Goal: Information Seeking & Learning: Learn about a topic

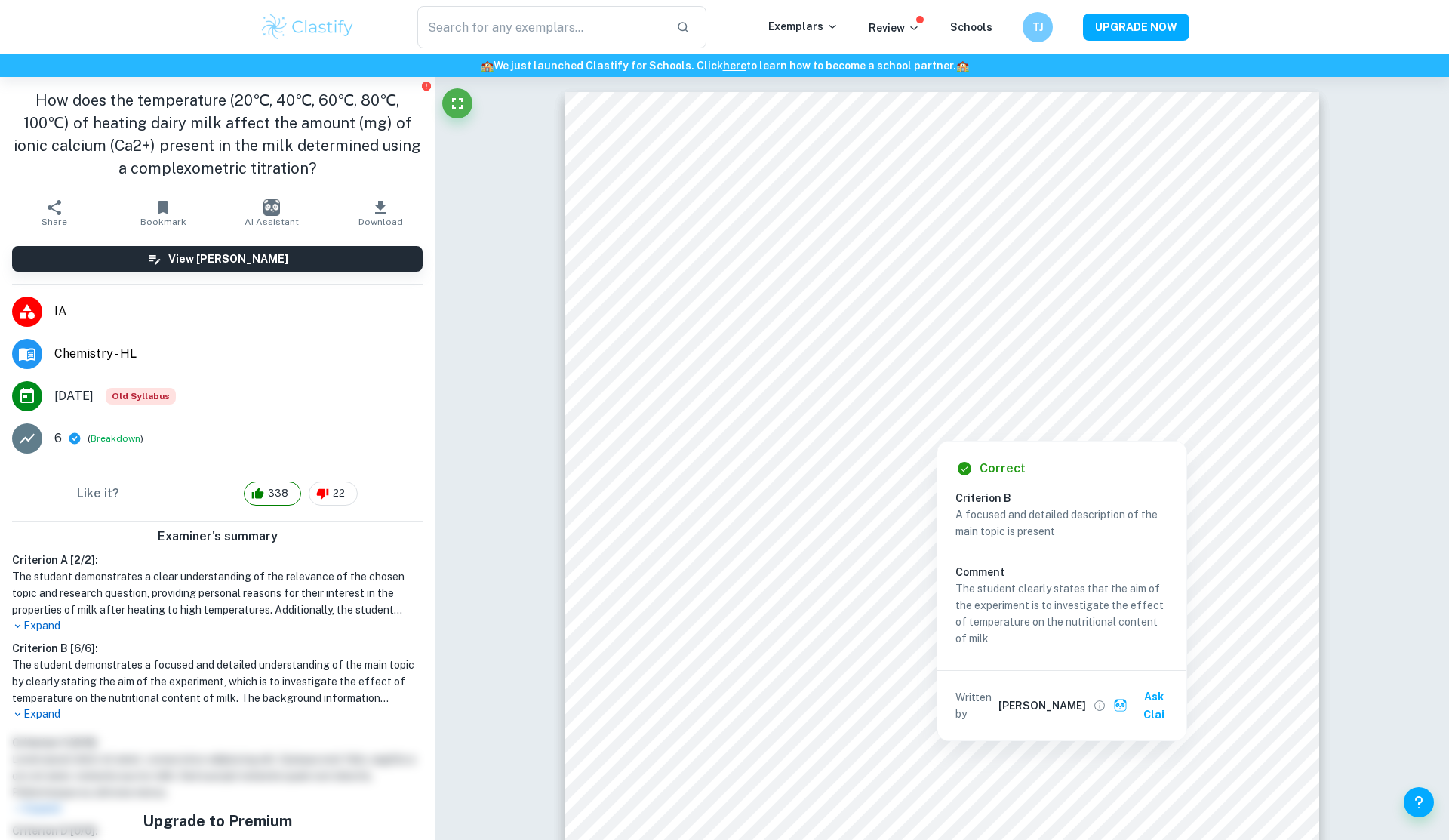
click at [948, 415] on div at bounding box center [915, 410] width 525 height 21
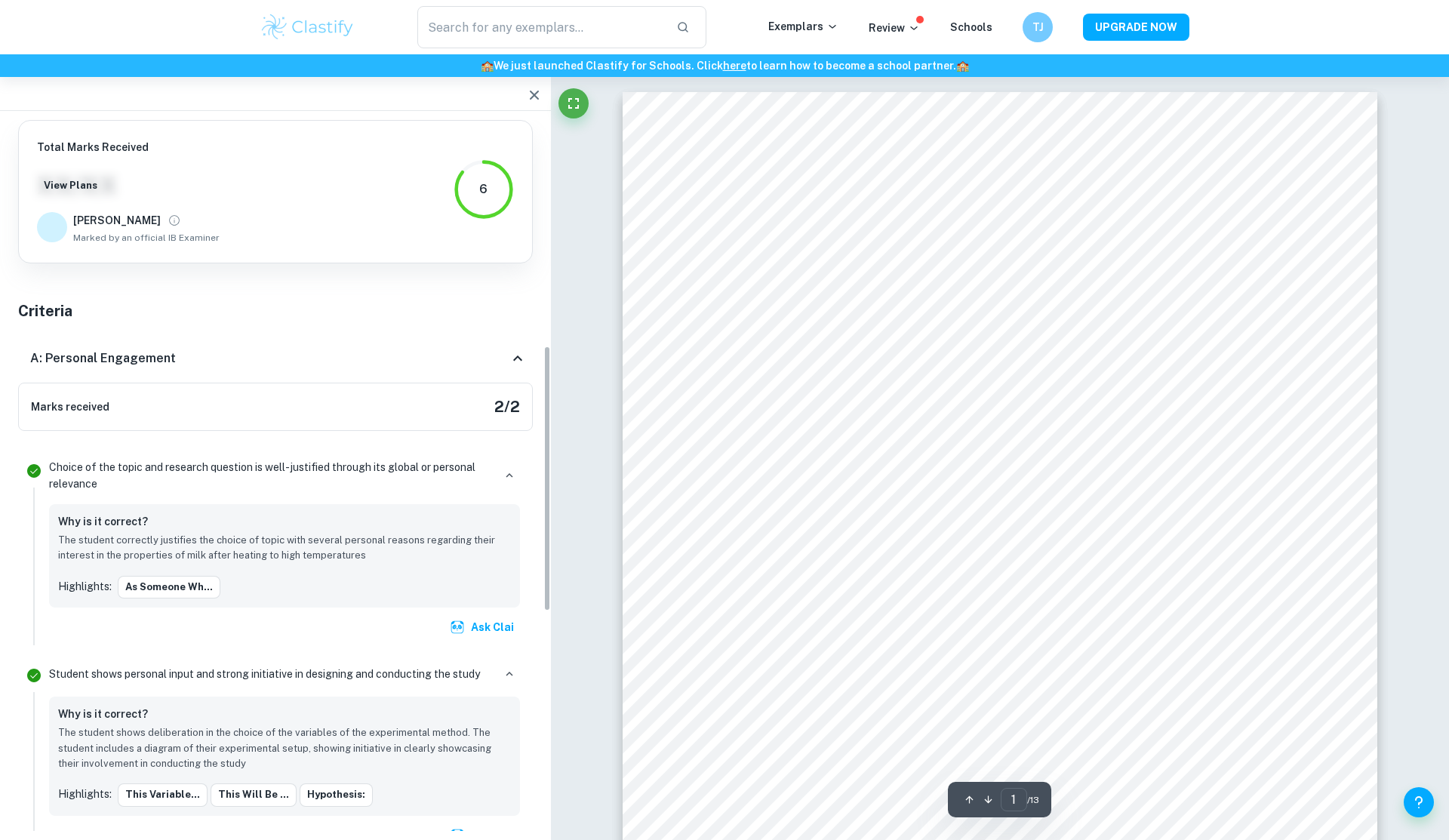
scroll to position [601, 0]
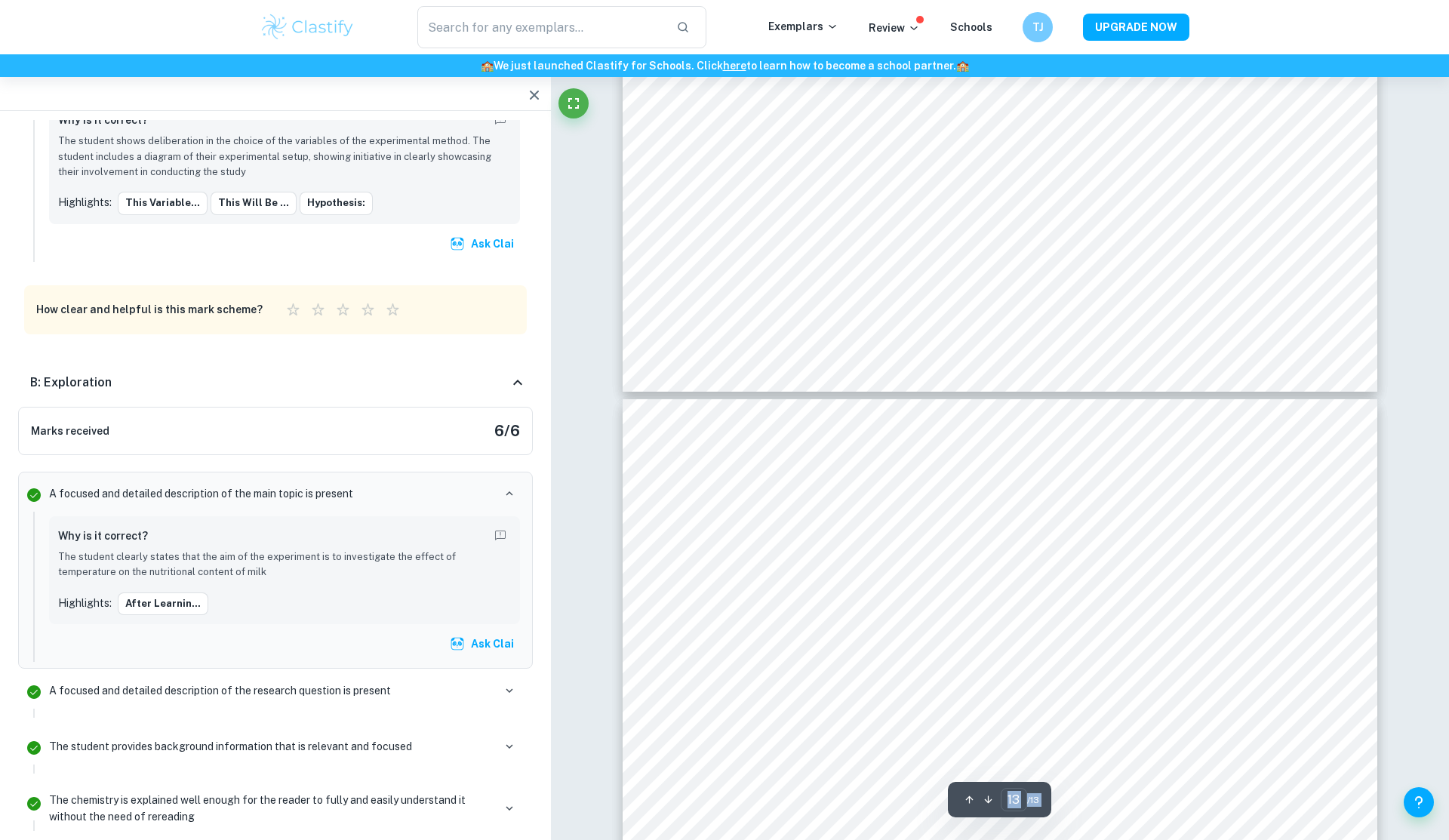
scroll to position [11865, 0]
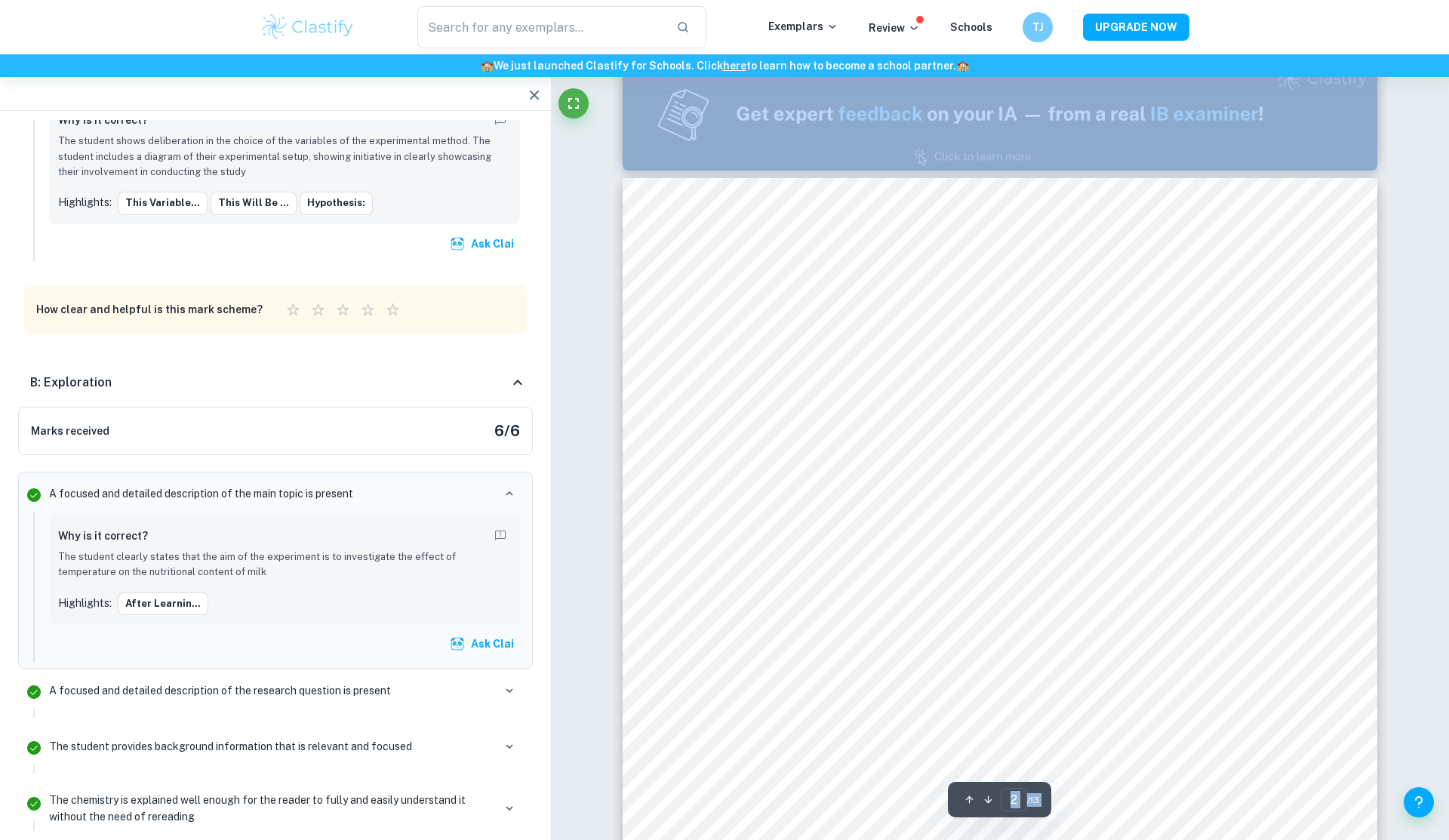
type input "1"
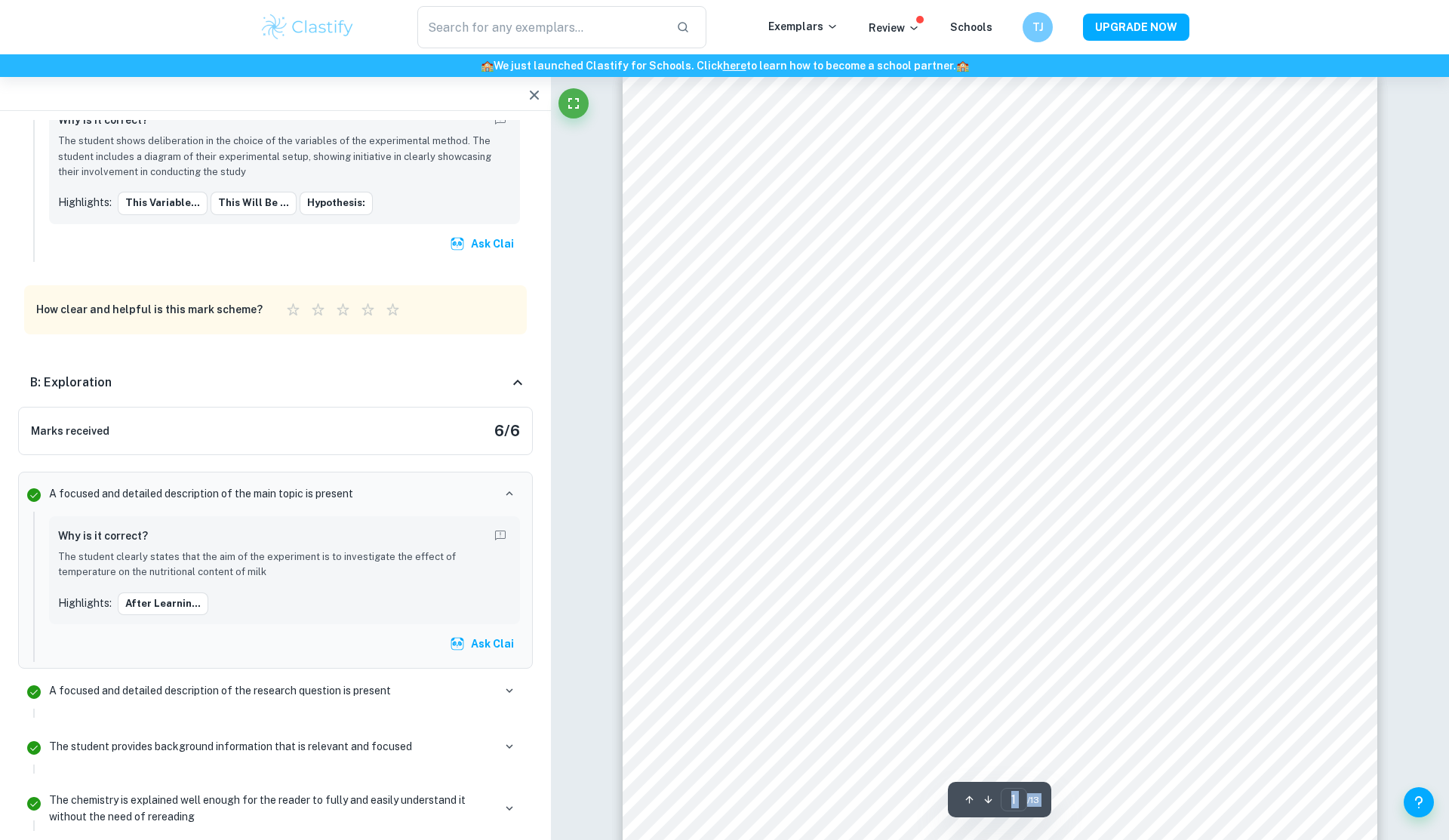
scroll to position [19, 0]
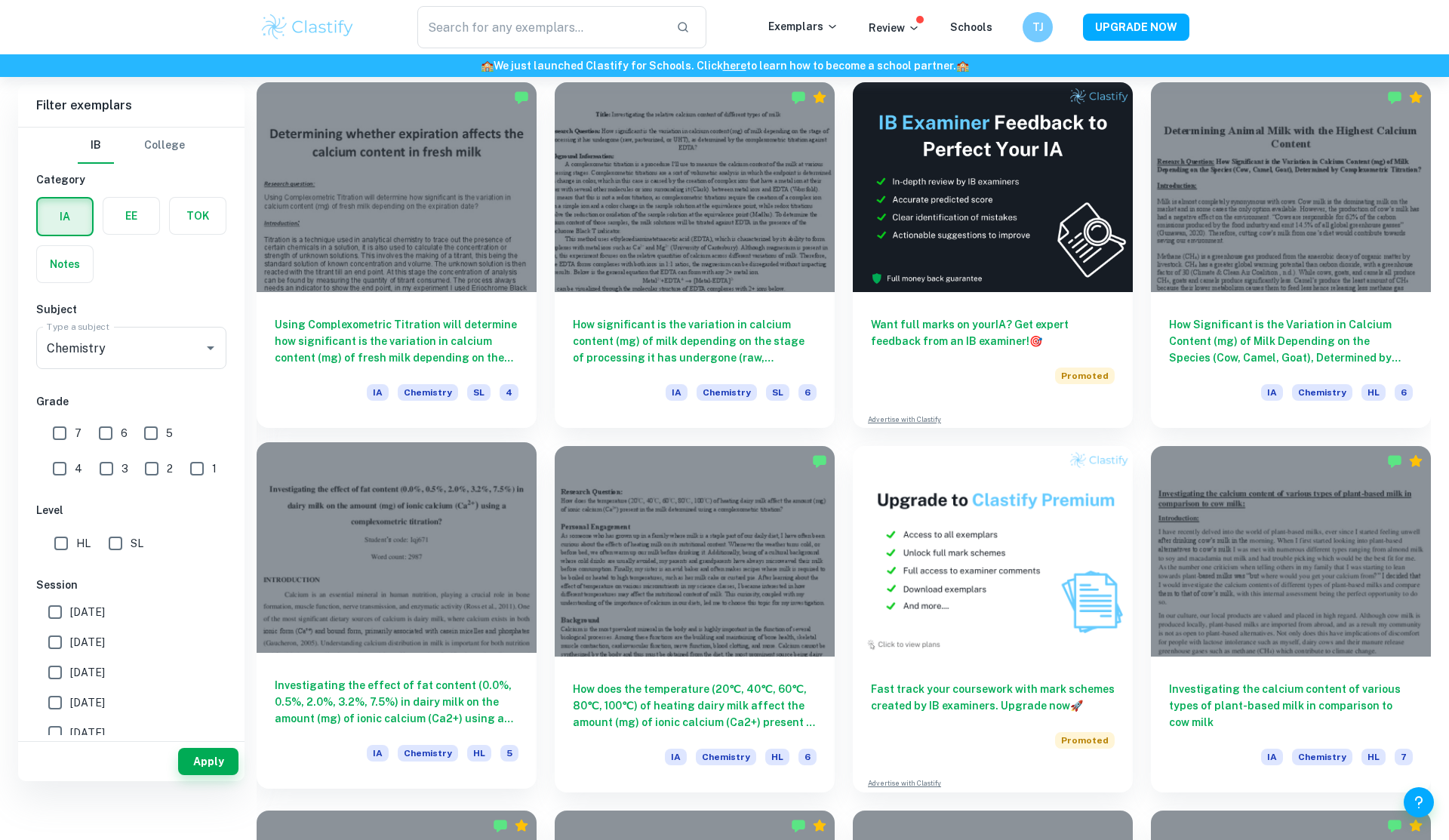
scroll to position [441, 0]
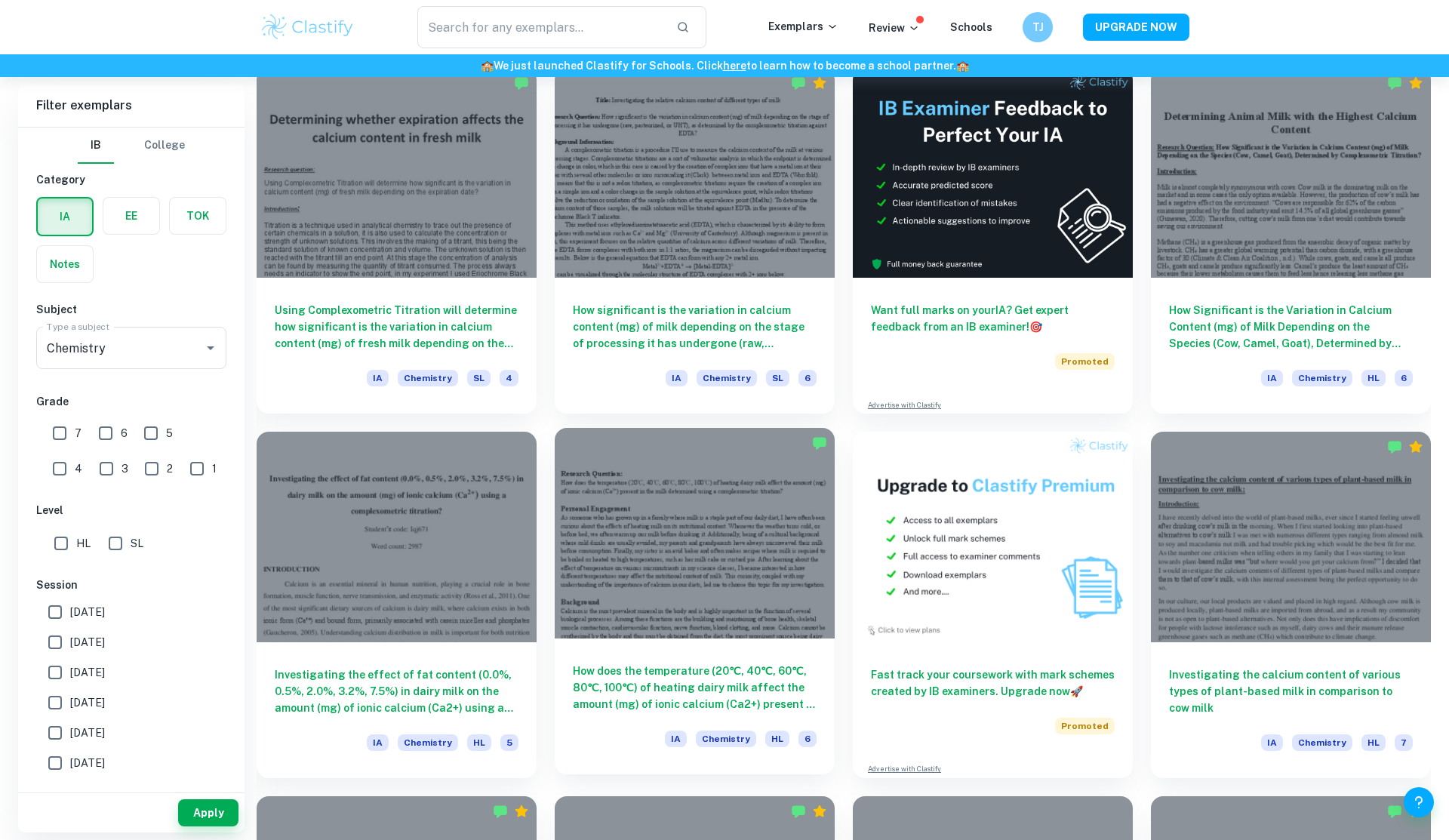
click at [631, 677] on h6 "How does the temperature (20℃, 40℃, 60℃, 80℃, 100℃) of heating dairy milk affec…" at bounding box center [694, 687] width 244 height 50
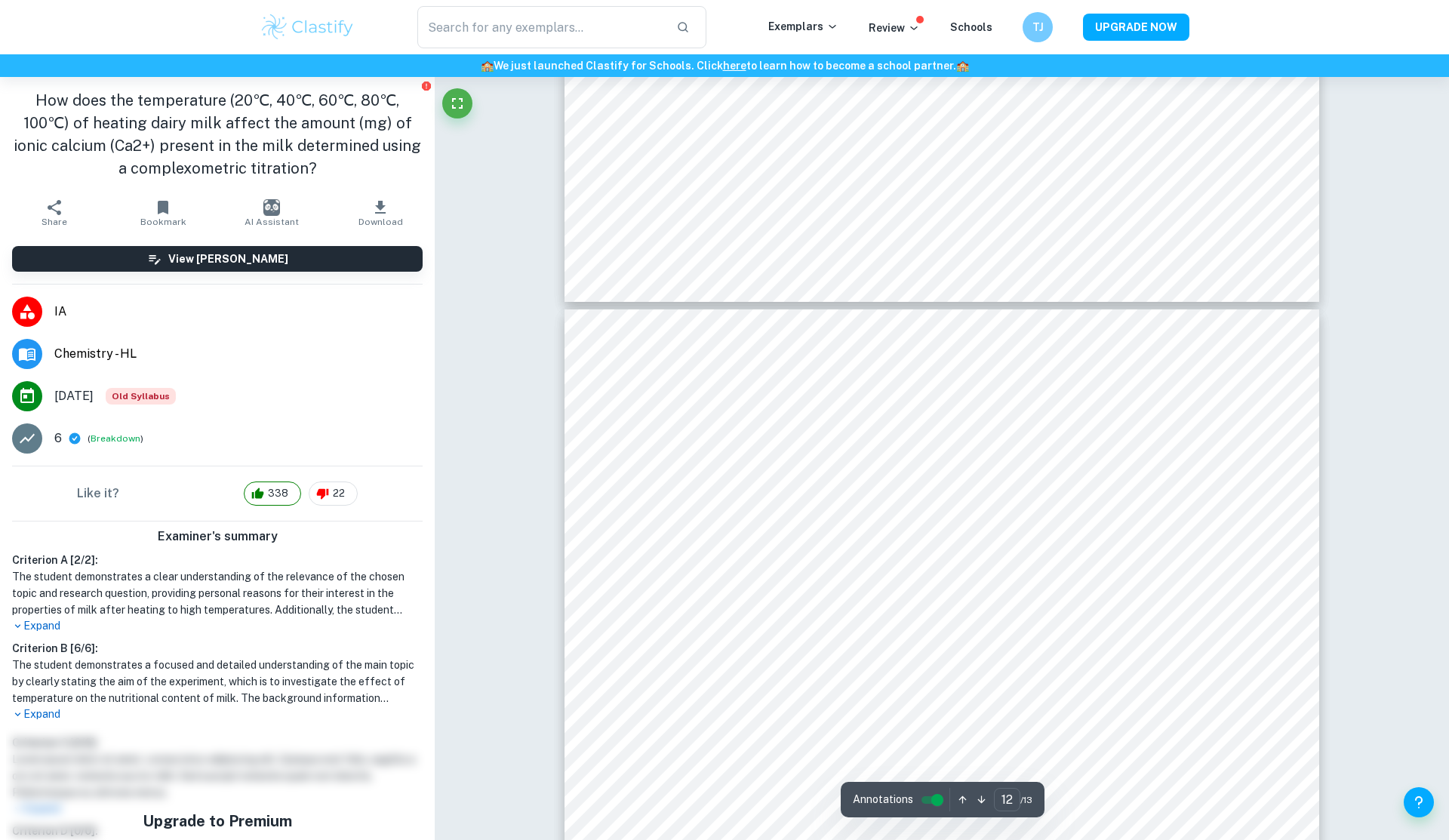
scroll to position [10968, 0]
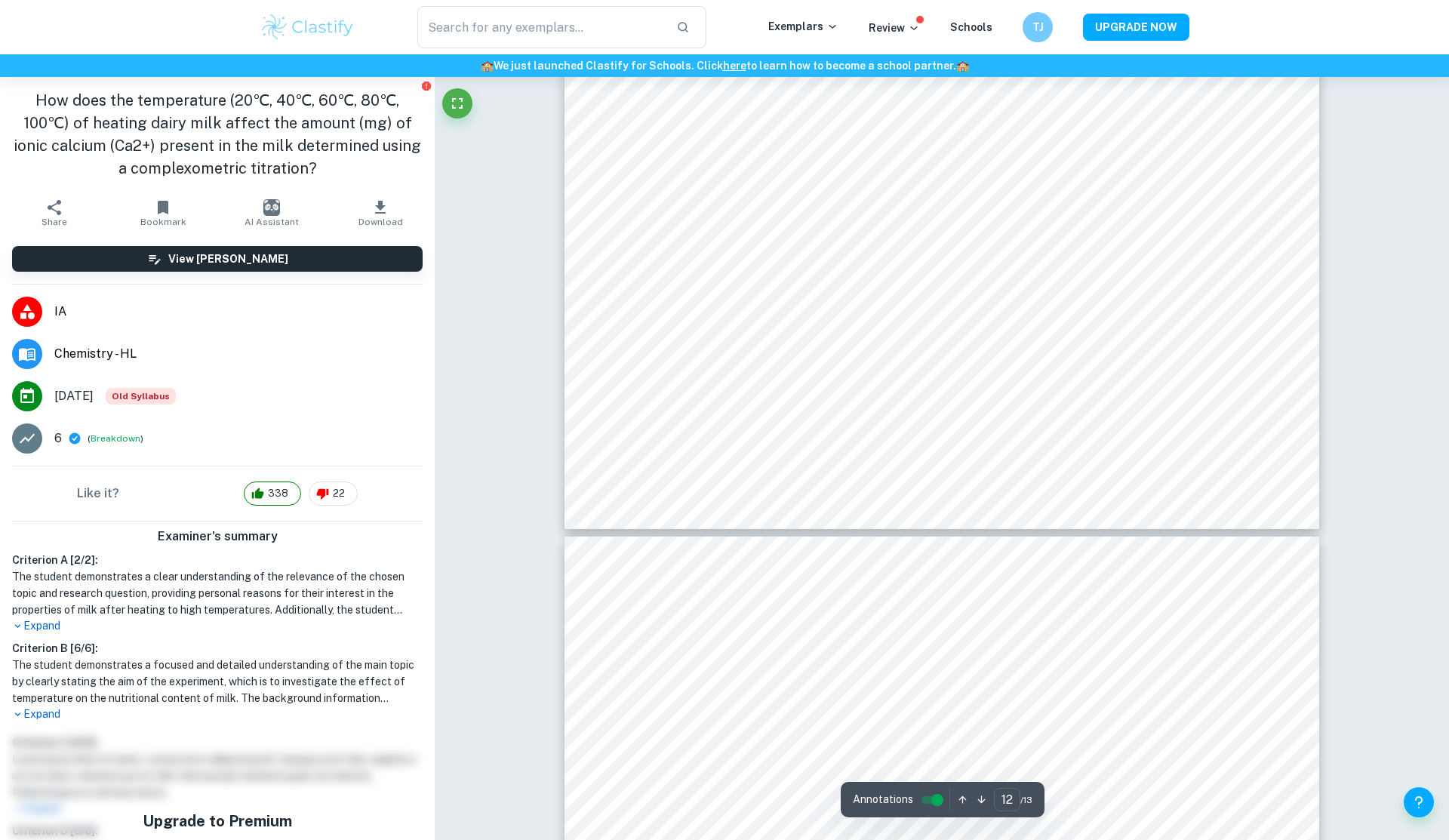
type input "13"
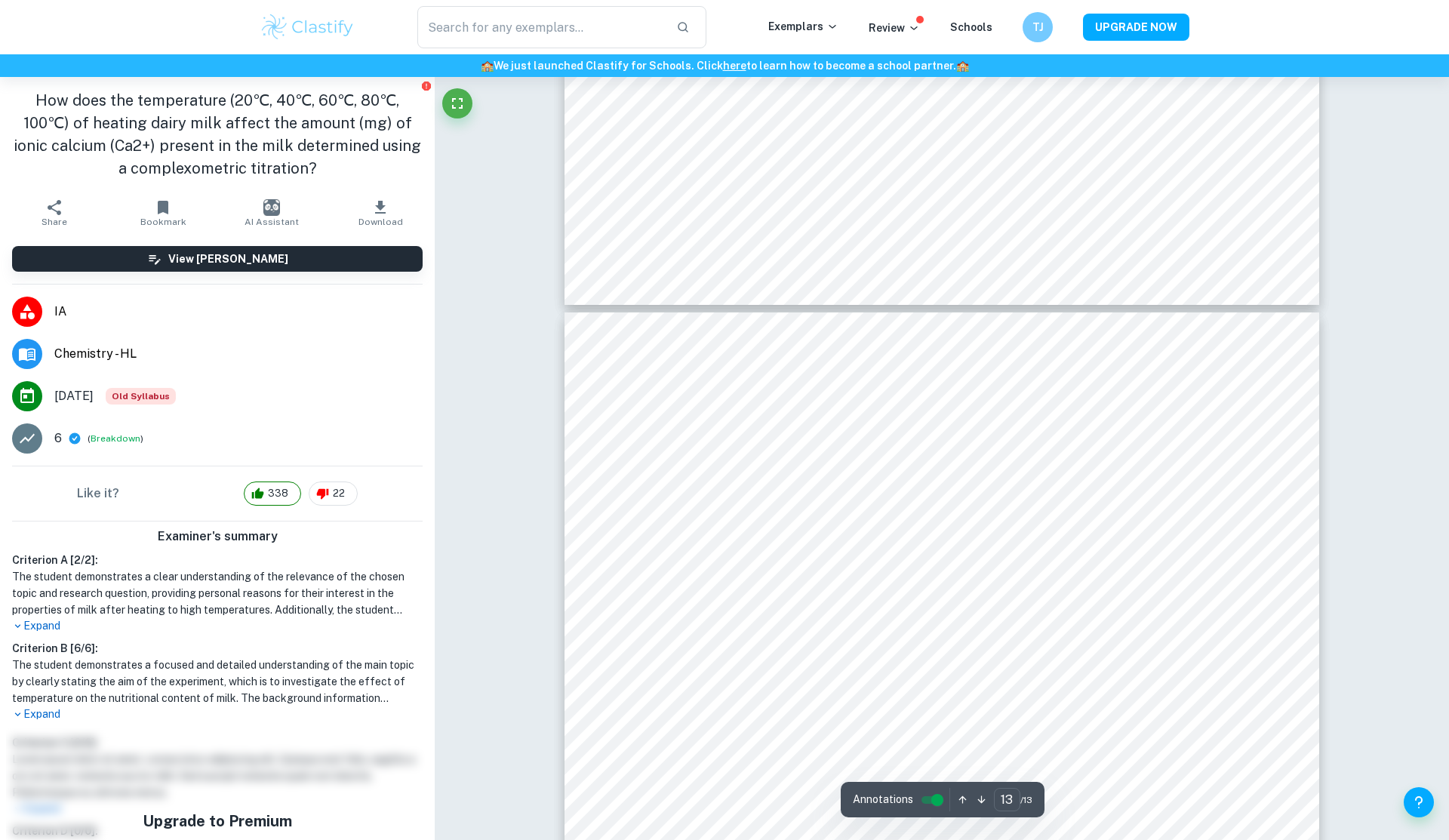
scroll to position [11942, 0]
